Goal: Find contact information: Find contact information

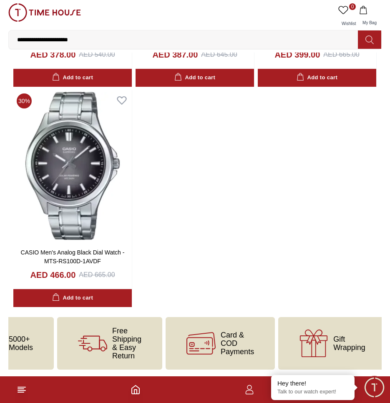
scroll to position [0, 54]
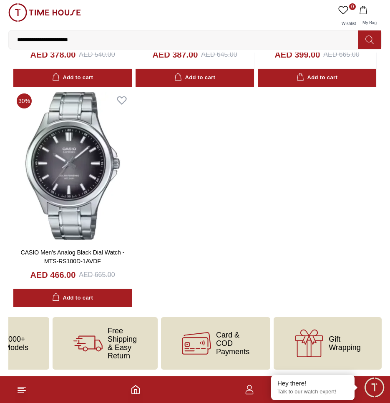
click at [317, 350] on icon at bounding box center [309, 348] width 25 height 17
click at [303, 335] on icon at bounding box center [305, 339] width 8 height 9
click at [17, 388] on icon at bounding box center [22, 389] width 10 height 10
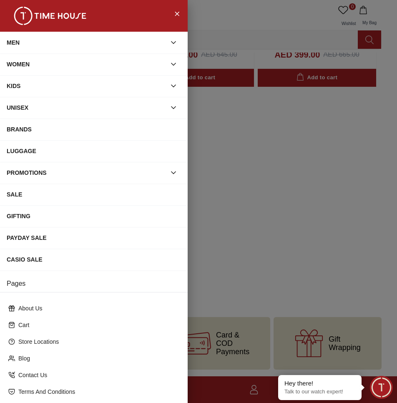
click at [36, 260] on div "CASIO SALE" at bounding box center [94, 259] width 174 height 15
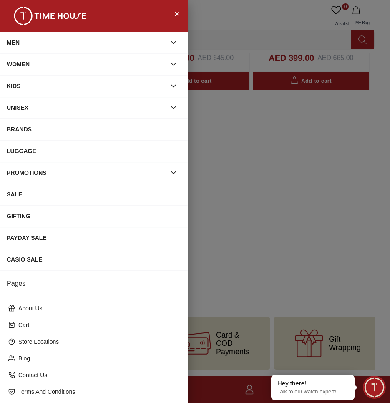
scroll to position [0, 47]
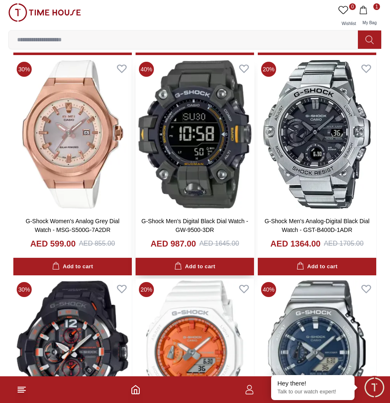
scroll to position [834, 0]
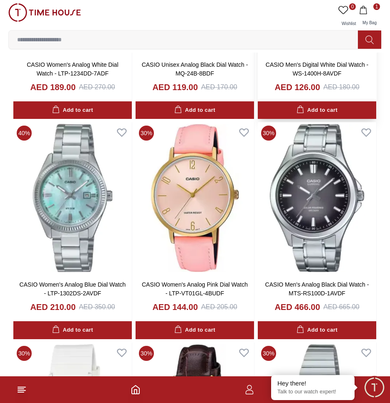
scroll to position [2709, 0]
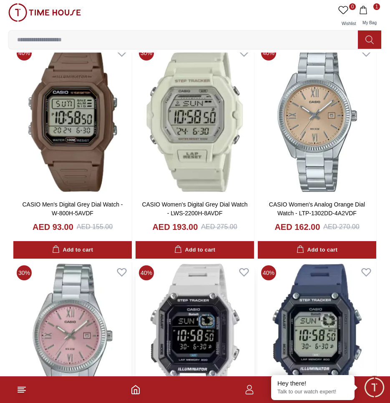
scroll to position [3709, 0]
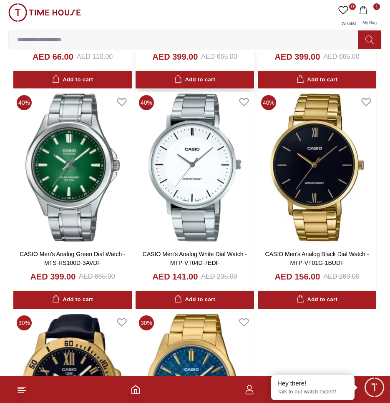
scroll to position [5655, 0]
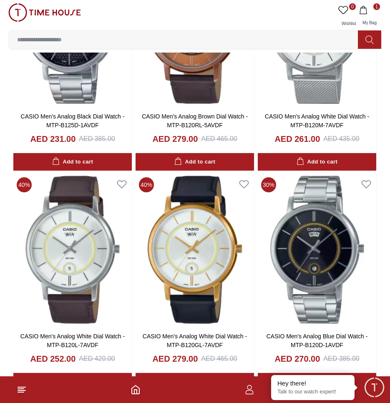
scroll to position [7072, 0]
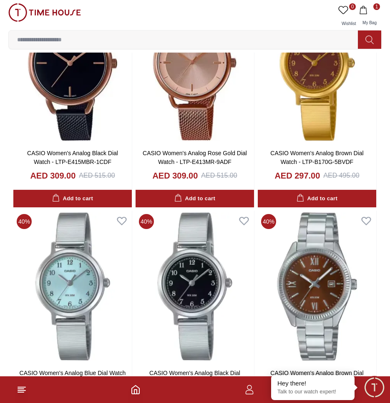
scroll to position [8697, 0]
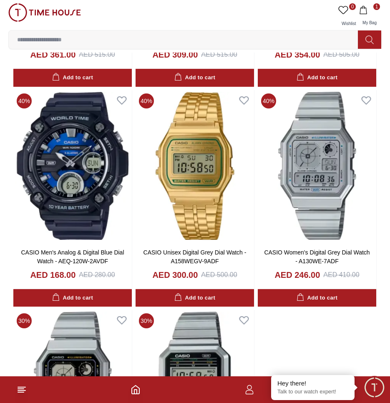
scroll to position [10102, 0]
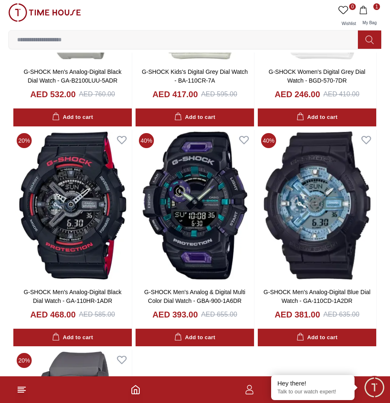
scroll to position [11626, 0]
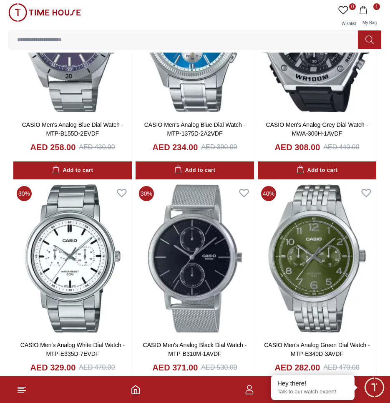
scroll to position [13014, 0]
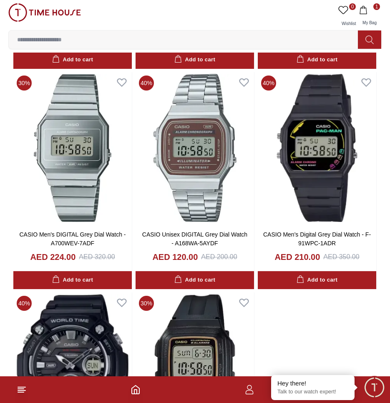
scroll to position [14543, 0]
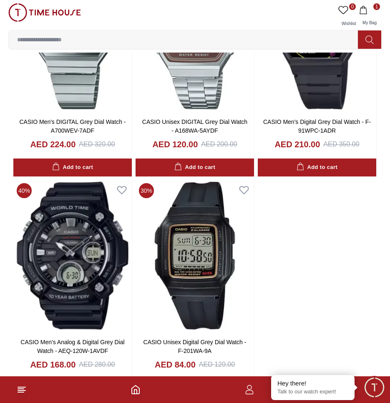
scroll to position [14598, 0]
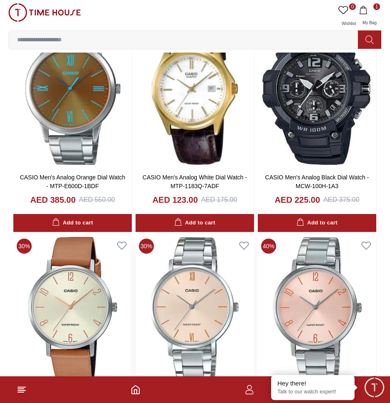
scroll to position [17412, 0]
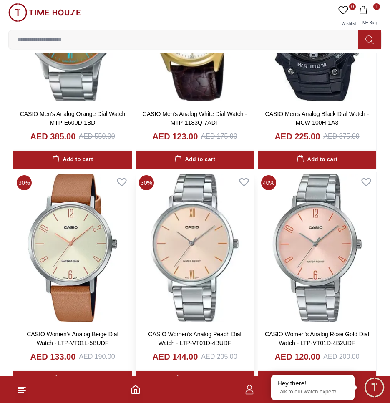
scroll to position [17520, 0]
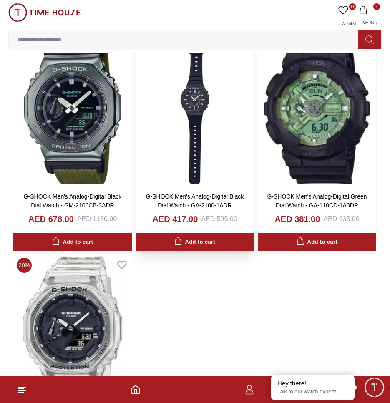
scroll to position [20521, 0]
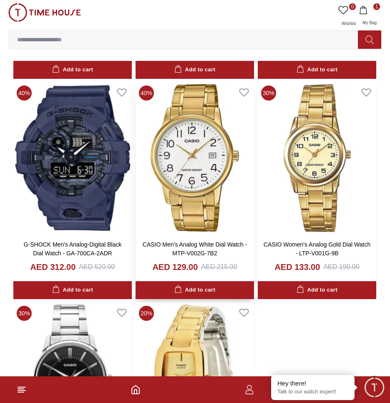
scroll to position [23226, 0]
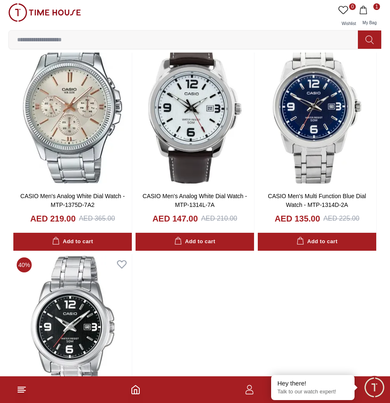
scroll to position [24943, 0]
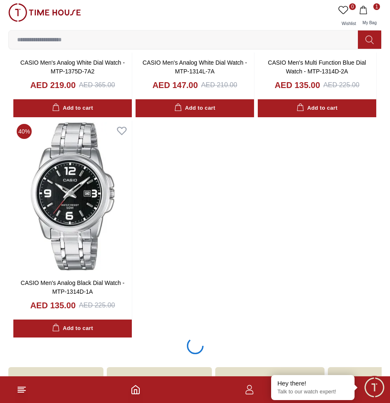
scroll to position [24976, 0]
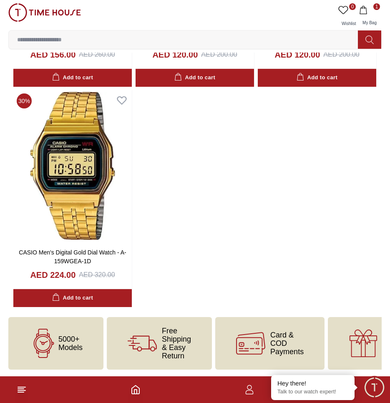
scroll to position [26520, 0]
click at [23, 388] on line at bounding box center [21, 388] width 6 height 0
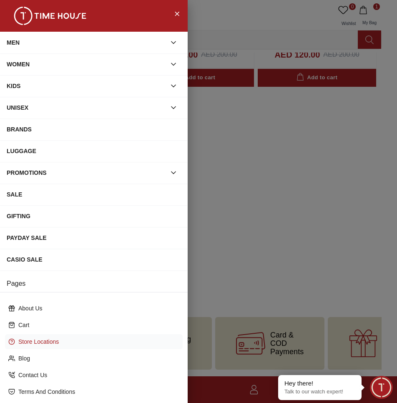
click at [50, 344] on p "Store Locations" at bounding box center [97, 341] width 158 height 8
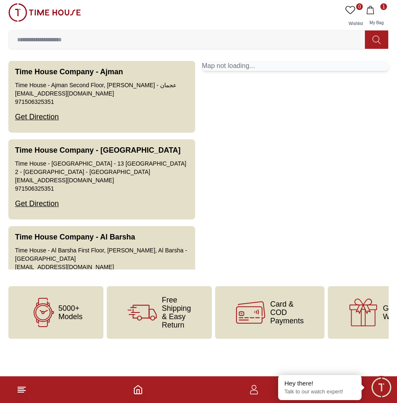
click at [245, 65] on div "Map not loading..." at bounding box center [295, 66] width 187 height 10
click at [243, 45] on input at bounding box center [190, 39] width 363 height 17
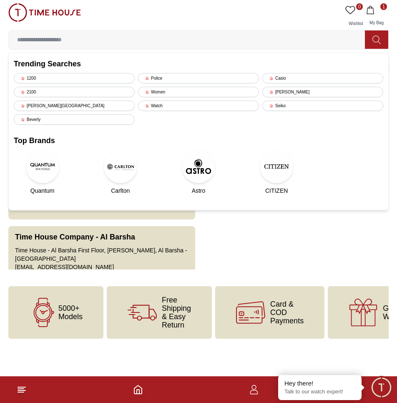
drag, startPoint x: 260, startPoint y: 245, endPoint x: 272, endPoint y: 251, distance: 12.9
click at [260, 244] on div "Time House Company - Ajman Time House - Ajman Second Floor, [PERSON_NAME] - عجم…" at bounding box center [198, 165] width 380 height 208
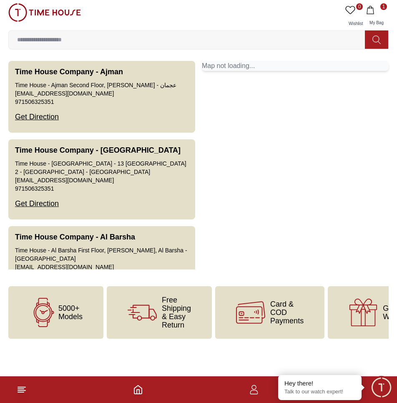
click at [247, 64] on div "Map not loading..." at bounding box center [295, 66] width 187 height 10
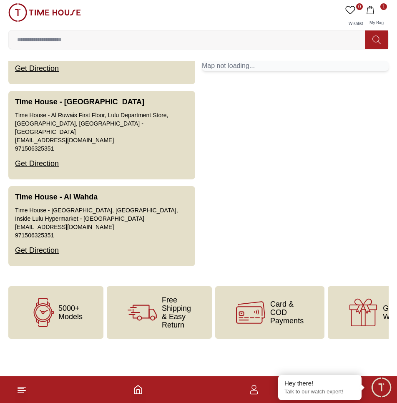
scroll to position [583, 0]
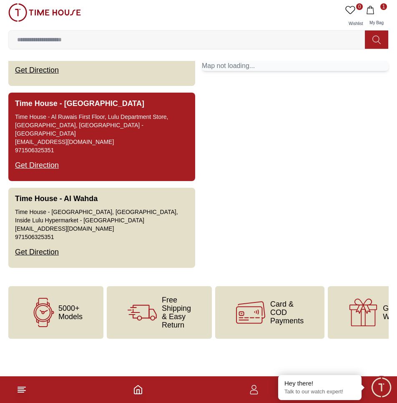
drag, startPoint x: 89, startPoint y: 128, endPoint x: 72, endPoint y: 138, distance: 19.6
click at [72, 138] on link "[EMAIL_ADDRESS][DOMAIN_NAME]" at bounding box center [64, 142] width 99 height 8
drag, startPoint x: 12, startPoint y: 105, endPoint x: 134, endPoint y: 102, distance: 122.6
click at [131, 109] on button "Time House - [GEOGRAPHIC_DATA] Time House - [GEOGRAPHIC_DATA] First Floor, Lulu…" at bounding box center [101, 137] width 187 height 88
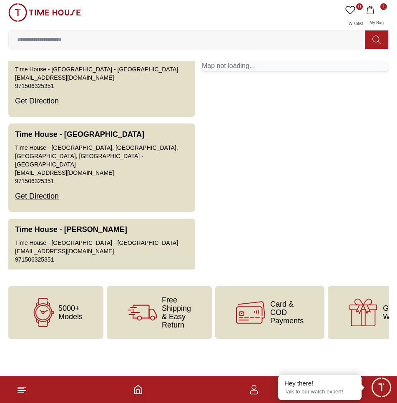
scroll to position [1469, 0]
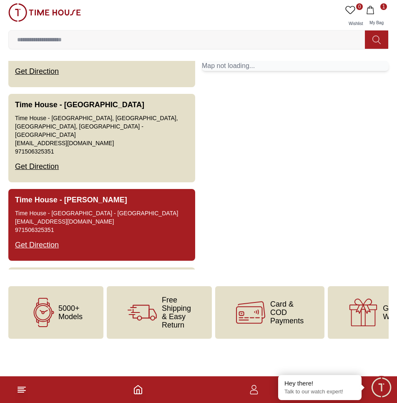
click at [154, 209] on div "Time House - [GEOGRAPHIC_DATA] - [GEOGRAPHIC_DATA]" at bounding box center [96, 213] width 163 height 8
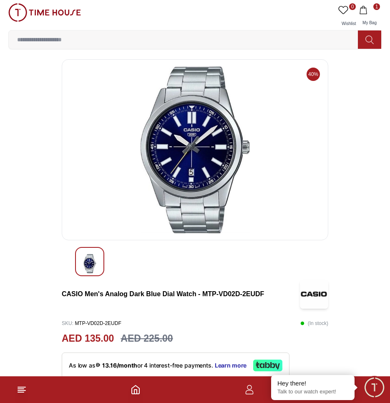
click at [208, 178] on img at bounding box center [195, 149] width 252 height 167
